Goal: Task Accomplishment & Management: Use online tool/utility

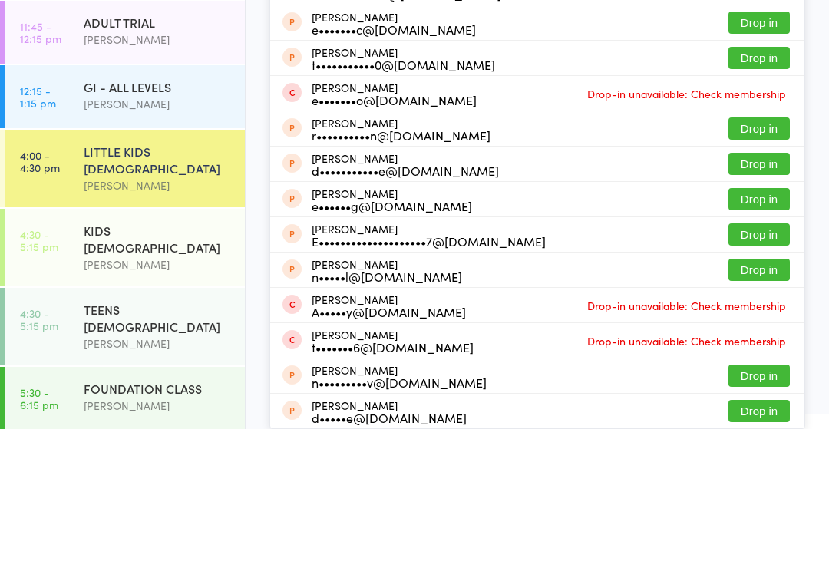
scroll to position [175, 0]
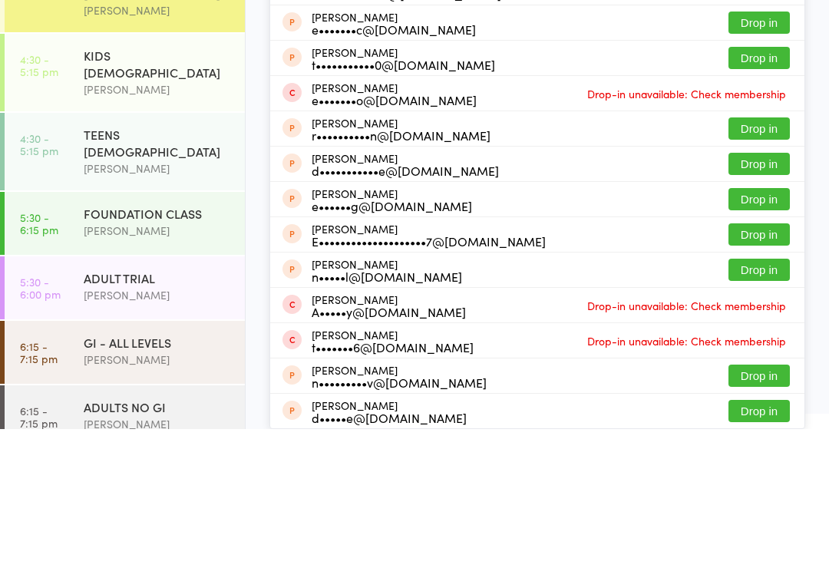
click at [170, 344] on div "FOUNDATION CLASS" at bounding box center [158, 352] width 148 height 17
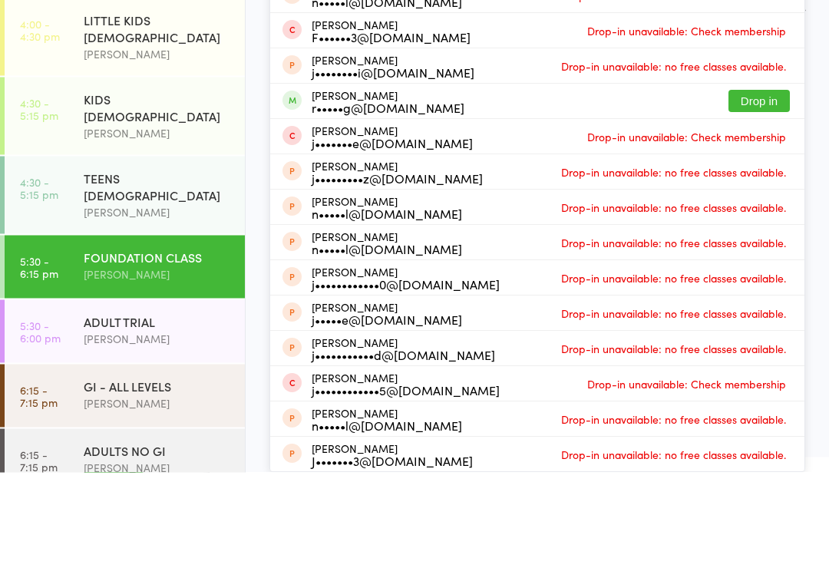
type input "[DEMOGRAPHIC_DATA]"
click at [774, 208] on button "Drop in" at bounding box center [758, 197] width 61 height 22
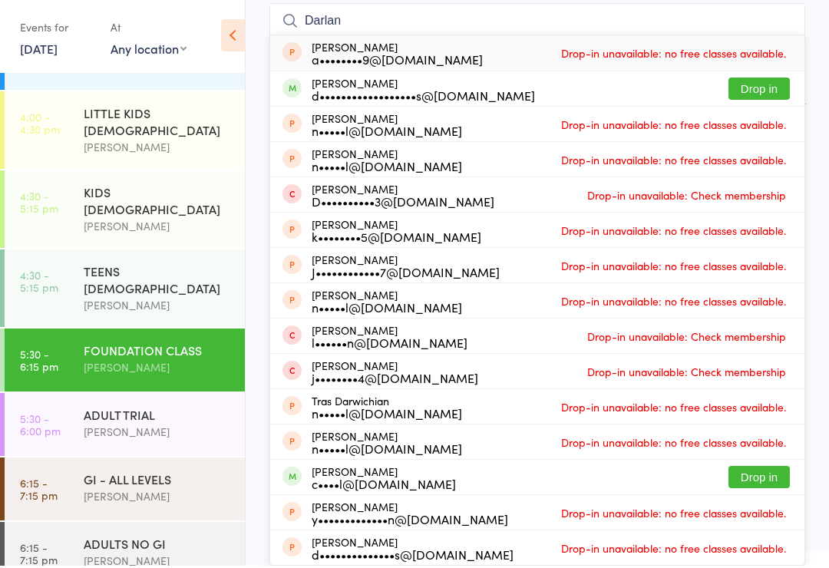
type input "Darlan"
click at [776, 102] on button "Drop in" at bounding box center [758, 91] width 61 height 22
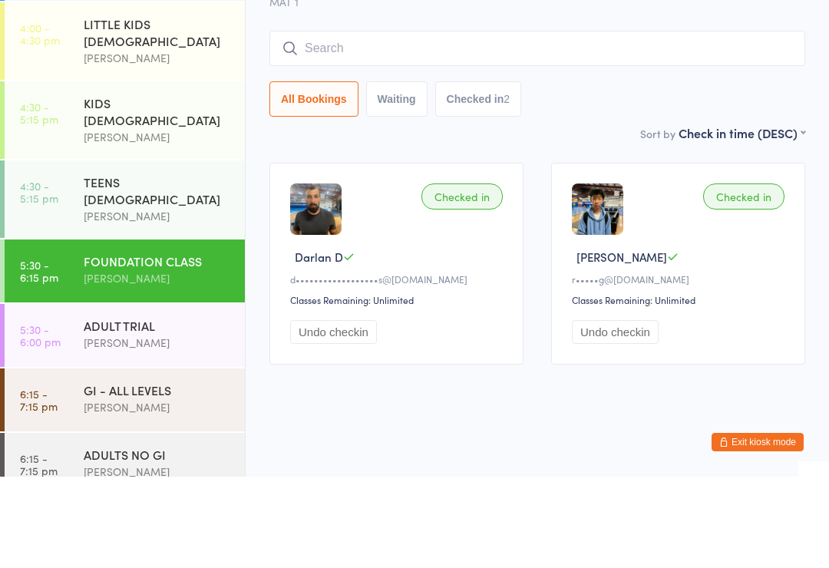
click at [124, 265] on div "TEENS [DEMOGRAPHIC_DATA]" at bounding box center [158, 282] width 148 height 34
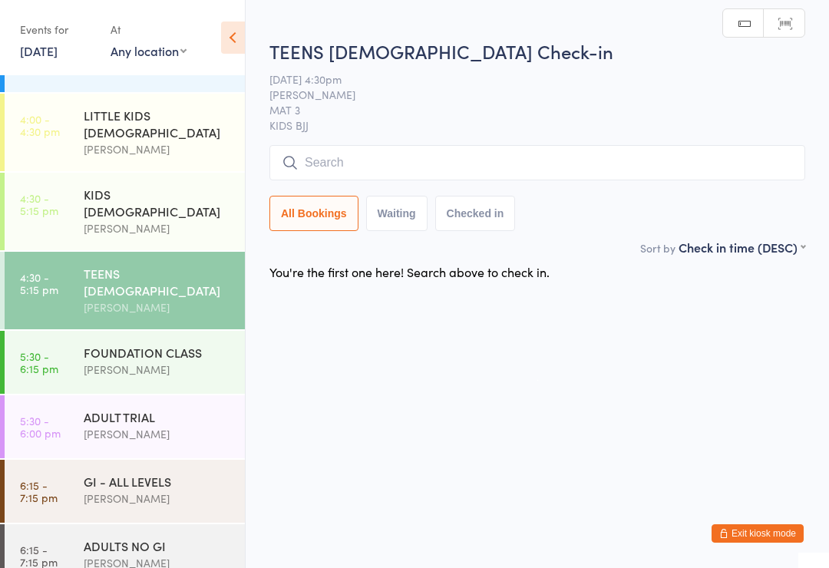
click at [415, 160] on input "search" at bounding box center [537, 162] width 536 height 35
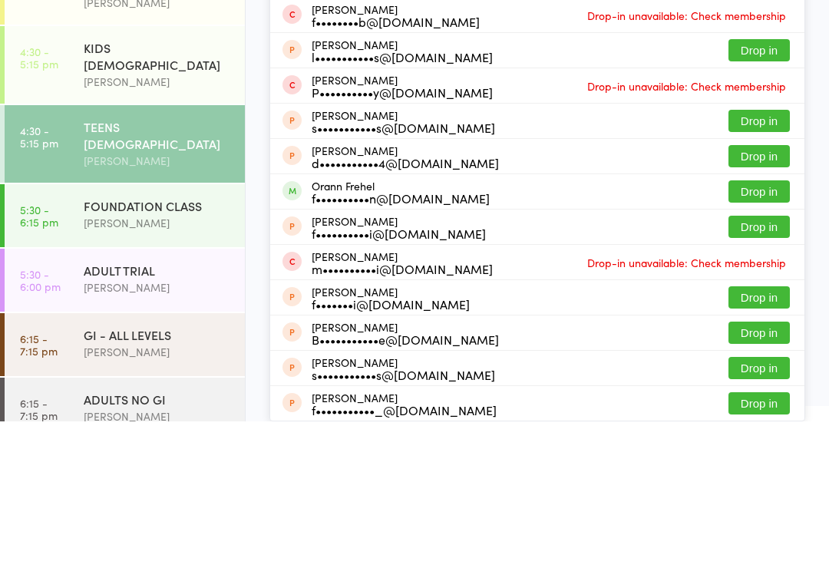
type input "Freya"
click at [771, 45] on button "Drop in" at bounding box center [758, 56] width 61 height 22
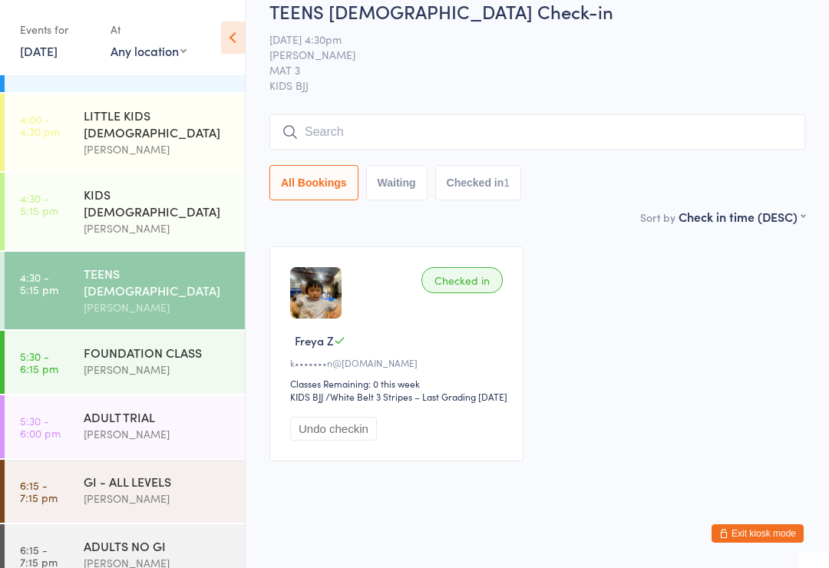
click at [666, 150] on input "search" at bounding box center [537, 131] width 536 height 35
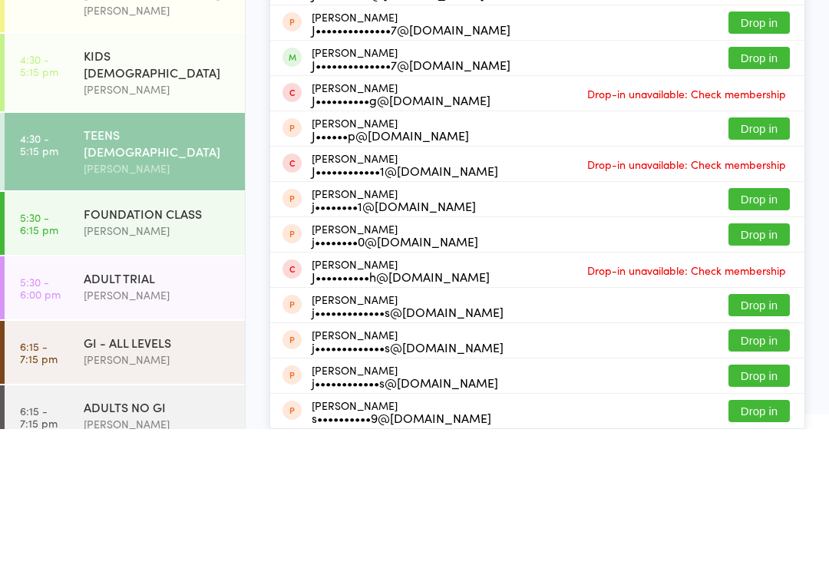
type input "[PERSON_NAME]"
click at [768, 186] on button "Drop in" at bounding box center [758, 197] width 61 height 22
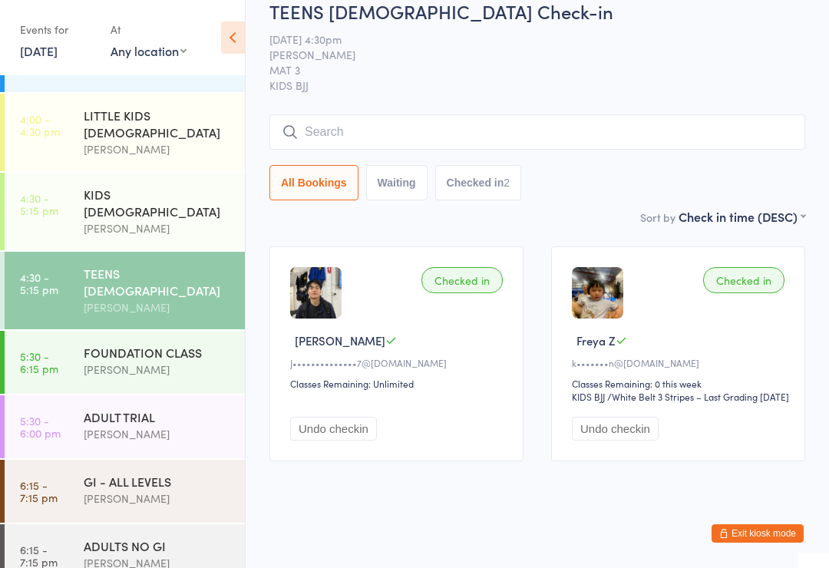
scroll to position [176, 0]
click at [154, 466] on div "GI - ALL LEVELS [PERSON_NAME]" at bounding box center [164, 489] width 161 height 61
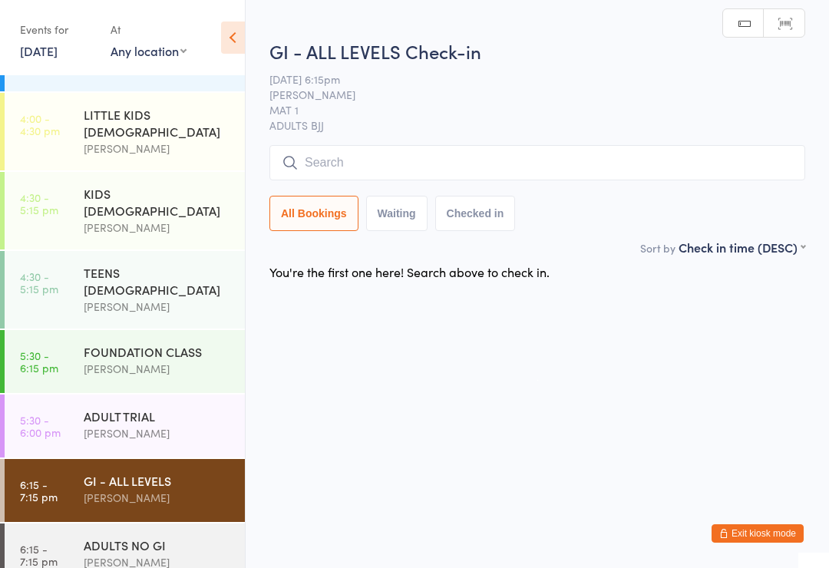
click at [157, 537] on div "ADULTS NO GI" at bounding box center [158, 545] width 148 height 17
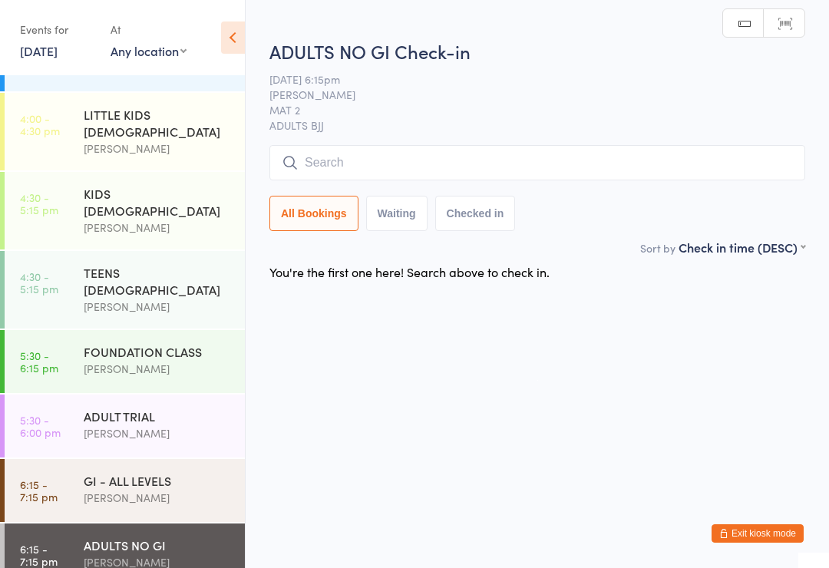
click at [181, 472] on div "GI - ALL LEVELS" at bounding box center [158, 480] width 148 height 17
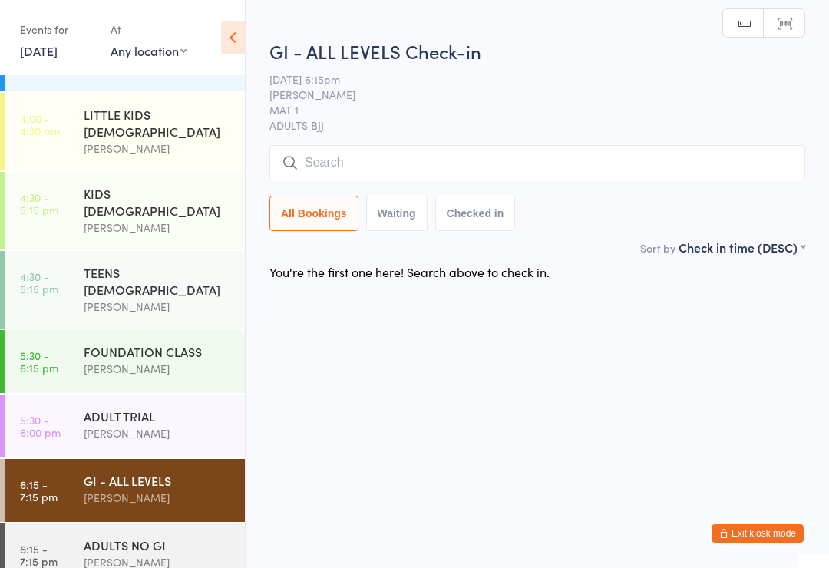
click at [160, 537] on div "ADULTS NO GI" at bounding box center [158, 545] width 148 height 17
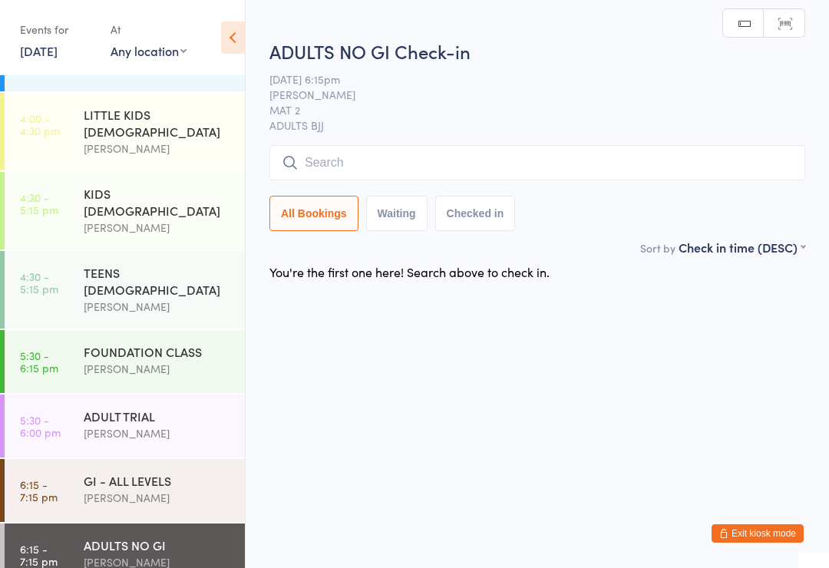
click at [198, 472] on div "GI - ALL LEVELS" at bounding box center [158, 480] width 148 height 17
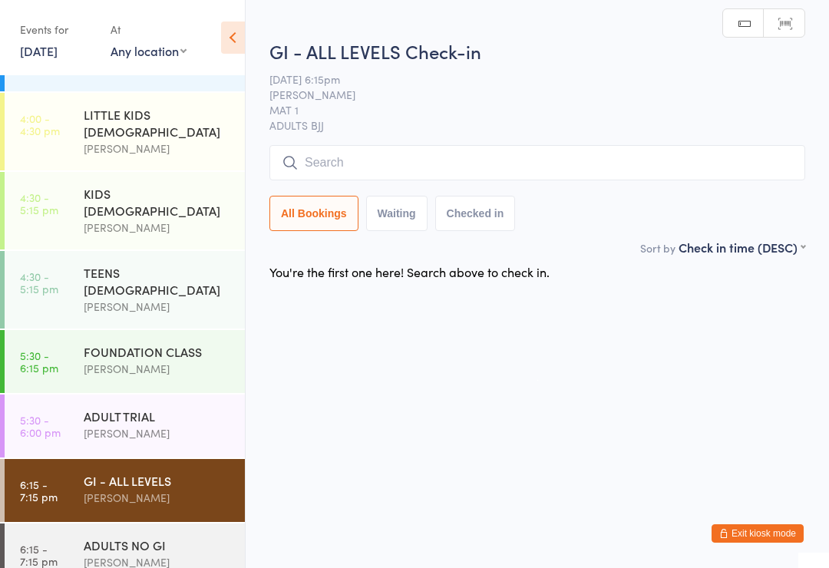
click at [449, 152] on input "search" at bounding box center [537, 162] width 536 height 35
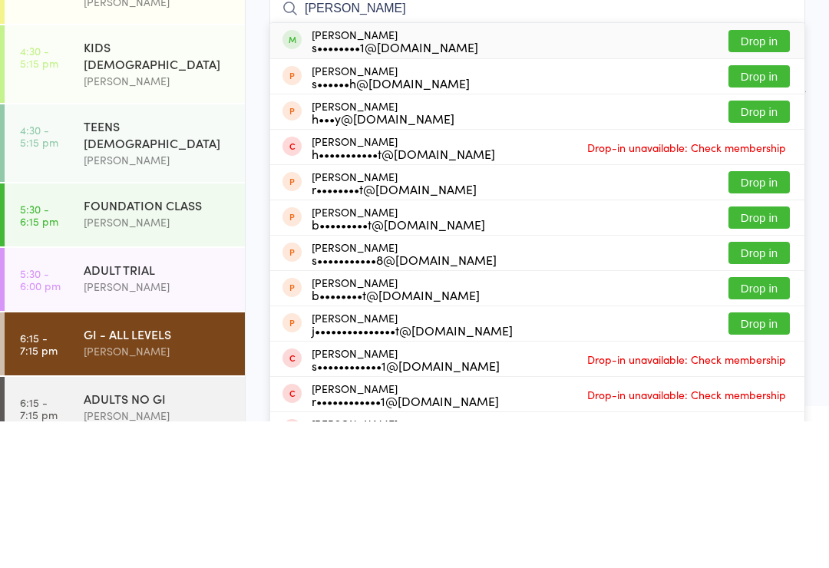
type input "[PERSON_NAME]"
click at [782, 177] on button "Drop in" at bounding box center [758, 188] width 61 height 22
